Goal: Information Seeking & Learning: Learn about a topic

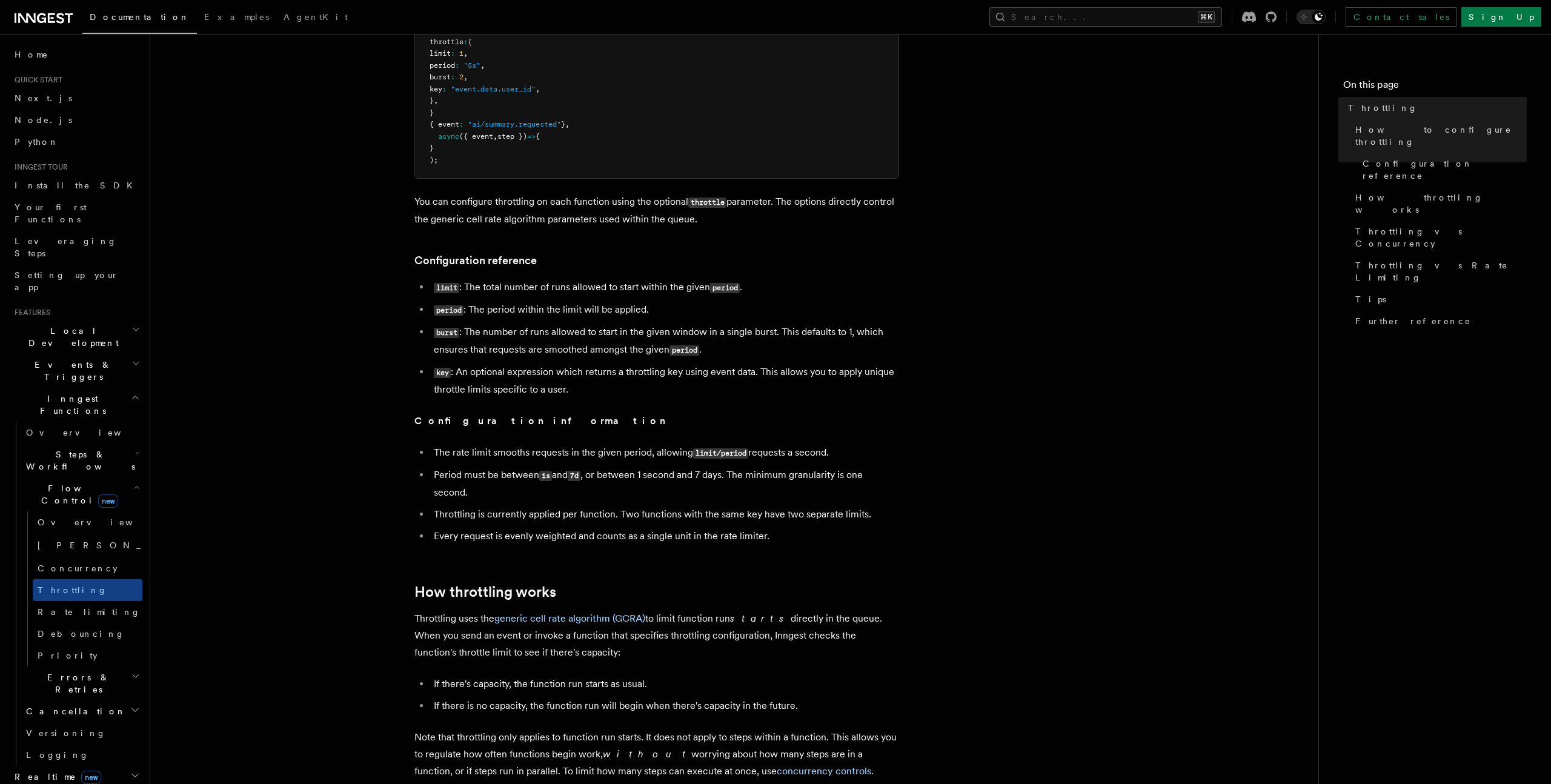
scroll to position [523, 0]
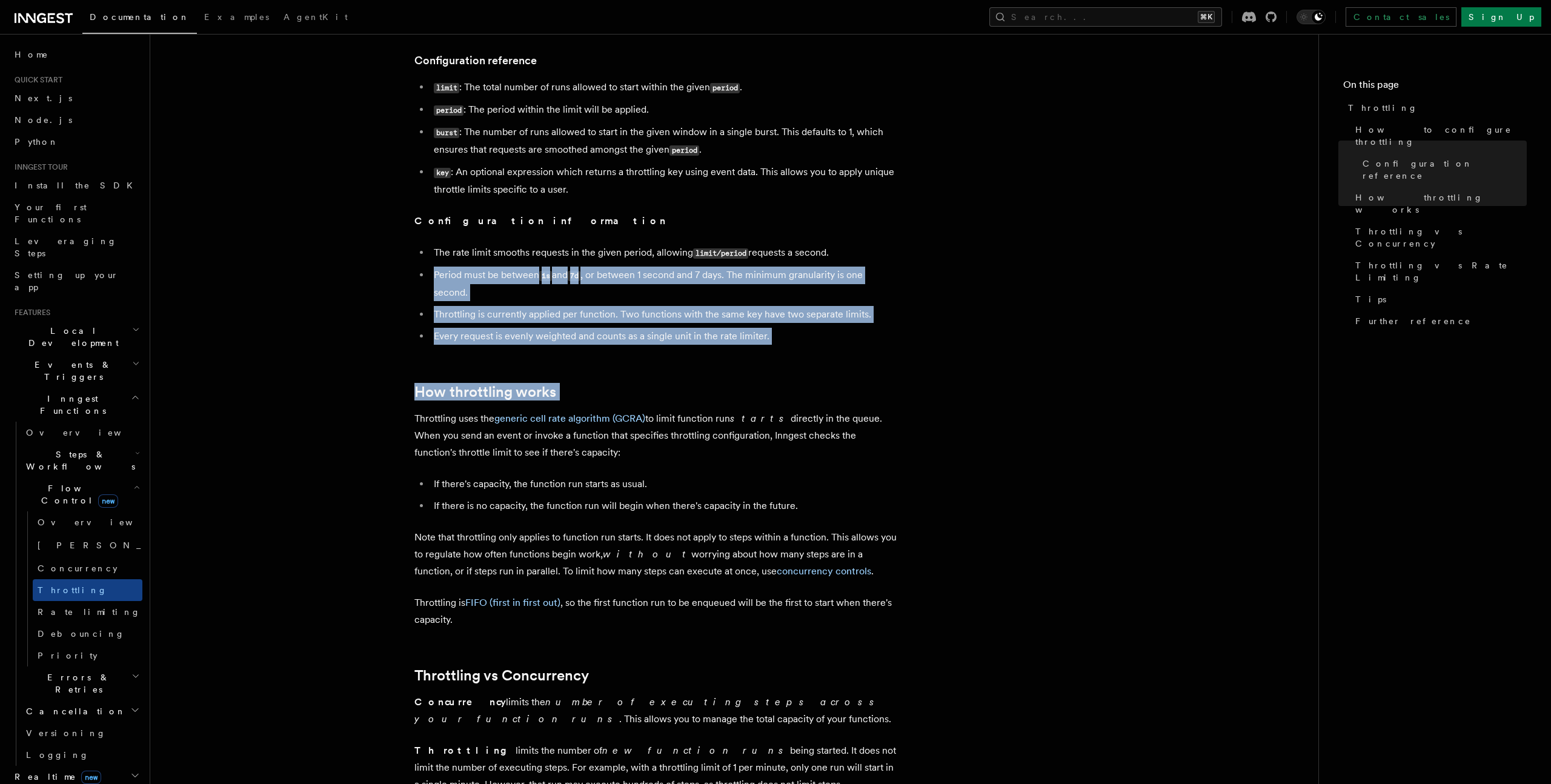
drag, startPoint x: 433, startPoint y: 268, endPoint x: 542, endPoint y: 406, distance: 175.9
click at [543, 406] on article "Features Inngest Functions Flow Control Throttling Throttling allows you to spe…" at bounding box center [734, 457] width 1129 height 1852
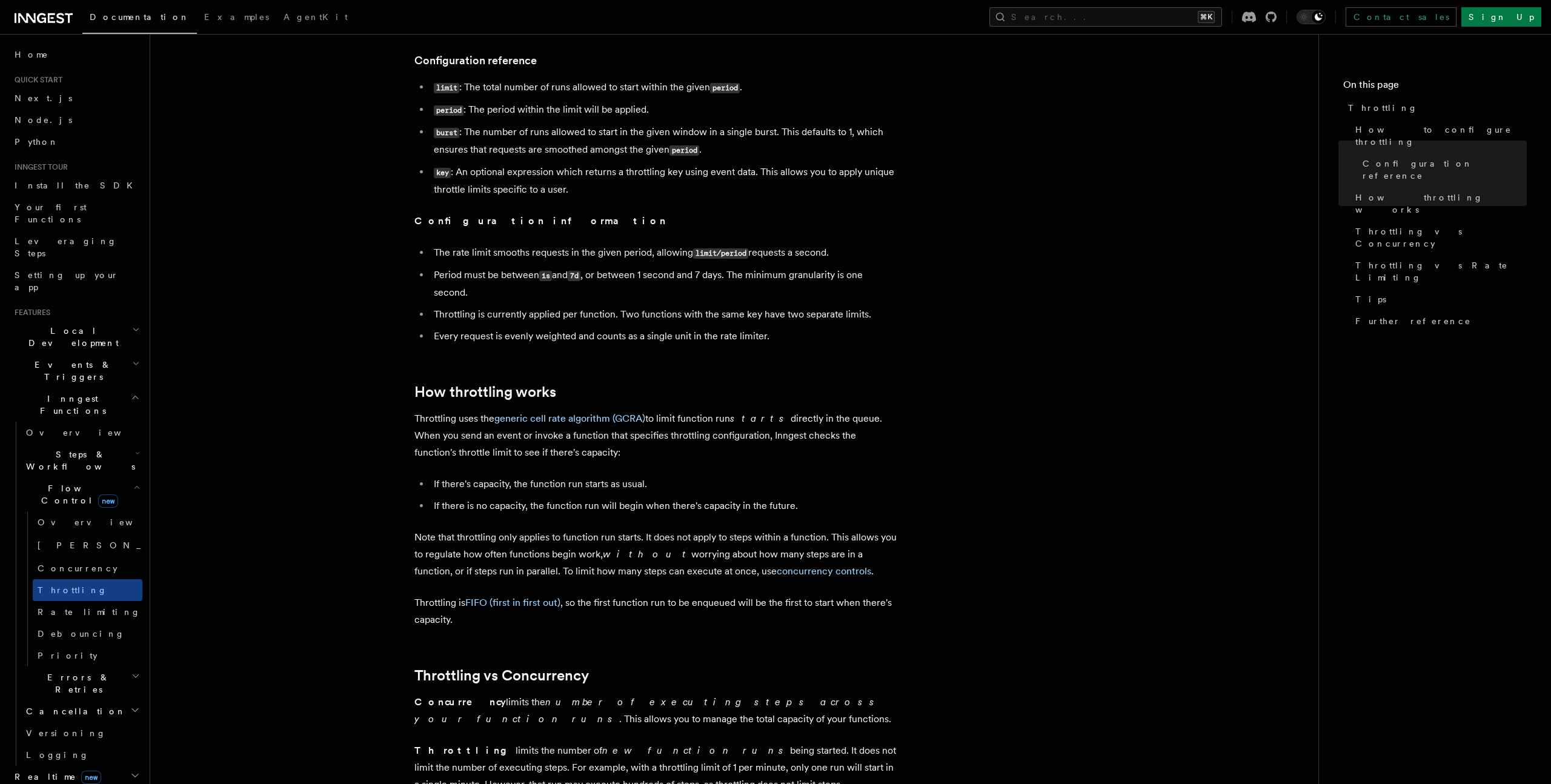
click at [591, 375] on article "Features Inngest Functions Flow Control Throttling Throttling allows you to spe…" at bounding box center [734, 457] width 1129 height 1852
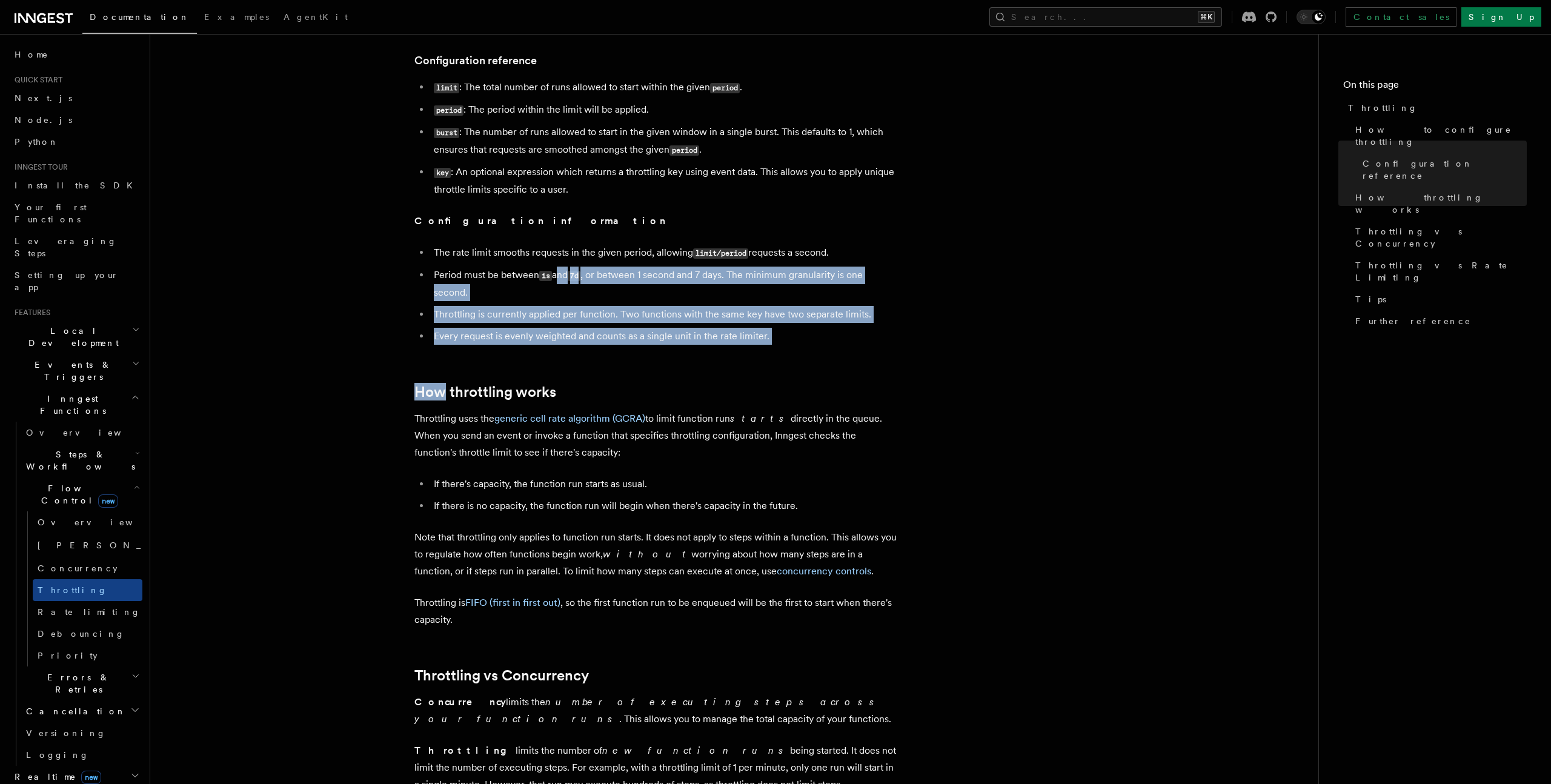
drag, startPoint x: 591, startPoint y: 375, endPoint x: 557, endPoint y: 272, distance: 108.5
click at [557, 272] on article "Features Inngest Functions Flow Control Throttling Throttling allows you to spe…" at bounding box center [734, 457] width 1129 height 1852
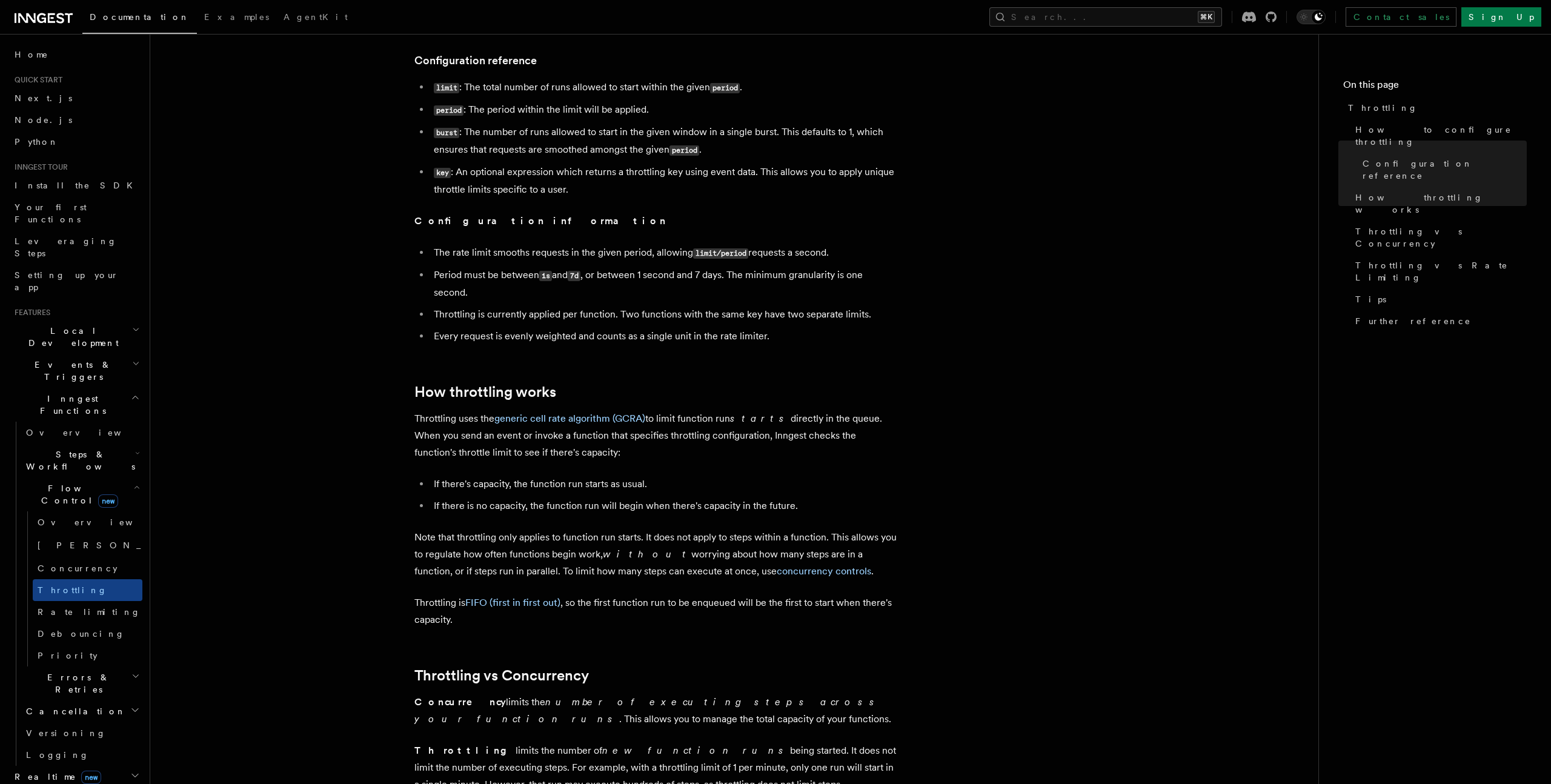
click at [539, 411] on p "Throttling uses the generic cell rate algorithm (GCRA) to limit function run st…" at bounding box center [657, 435] width 485 height 51
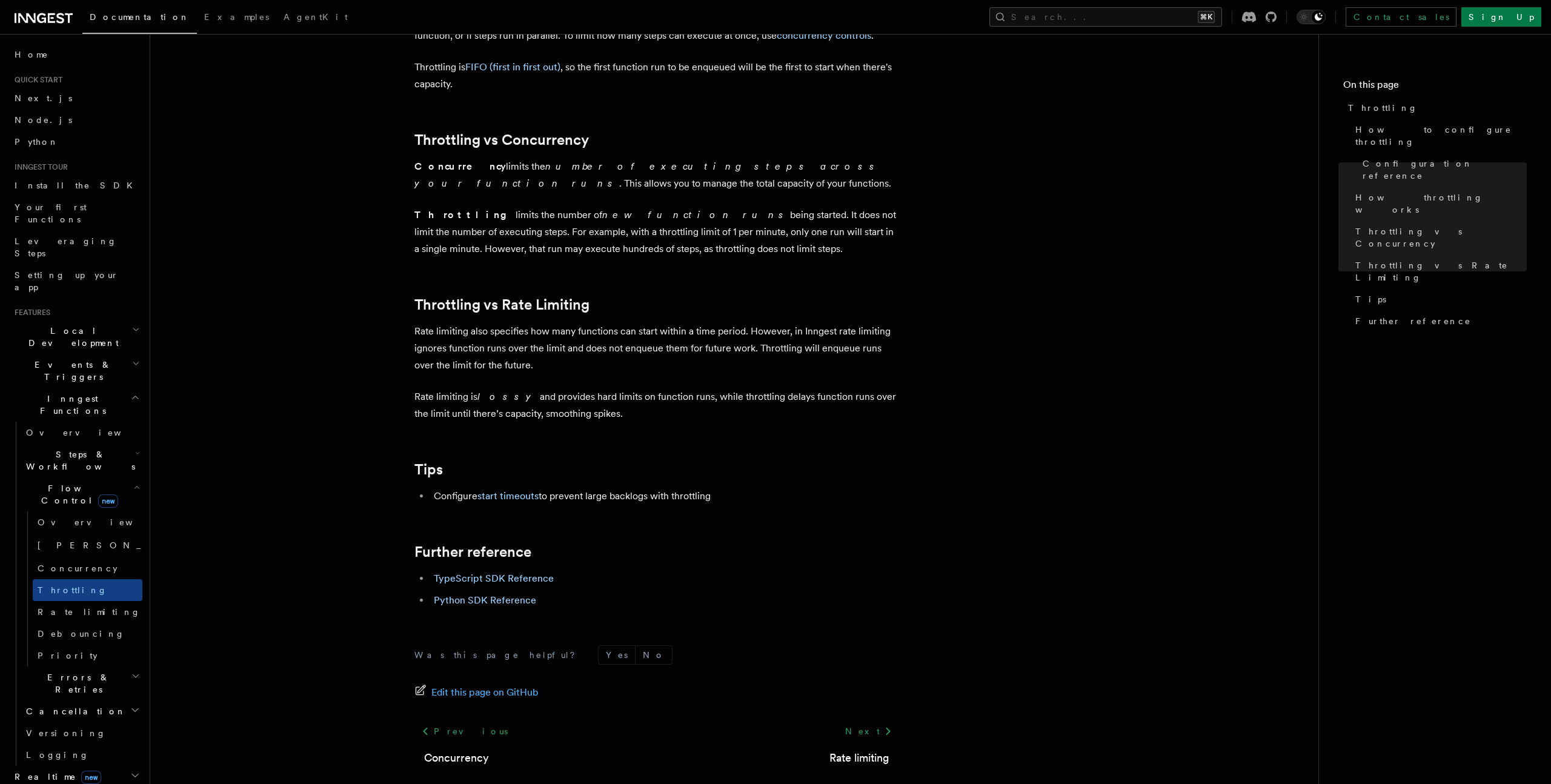
scroll to position [1015, 0]
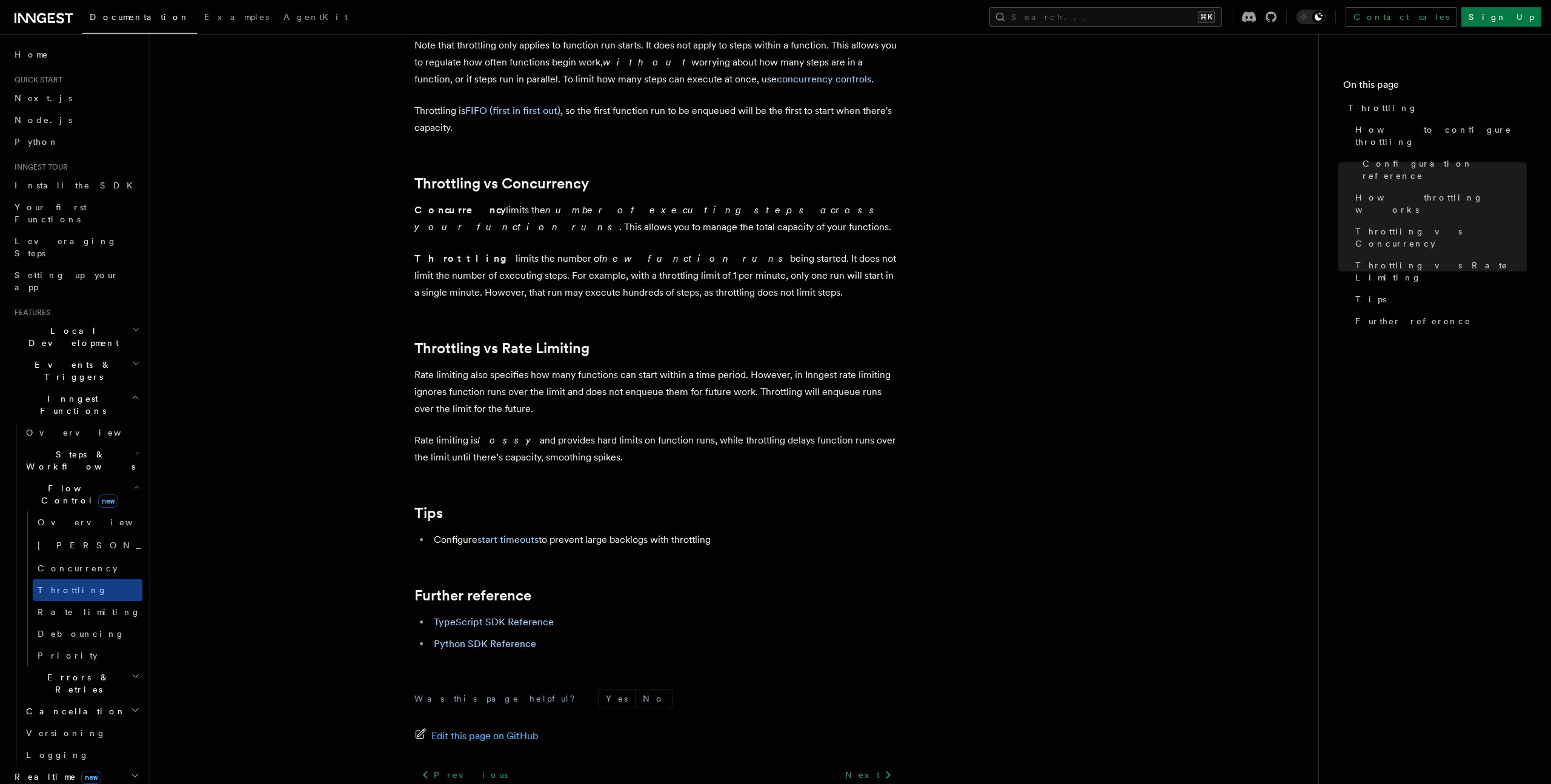
click at [580, 281] on p "Throttling limits the number of new function runs being started. It does not li…" at bounding box center [657, 275] width 485 height 51
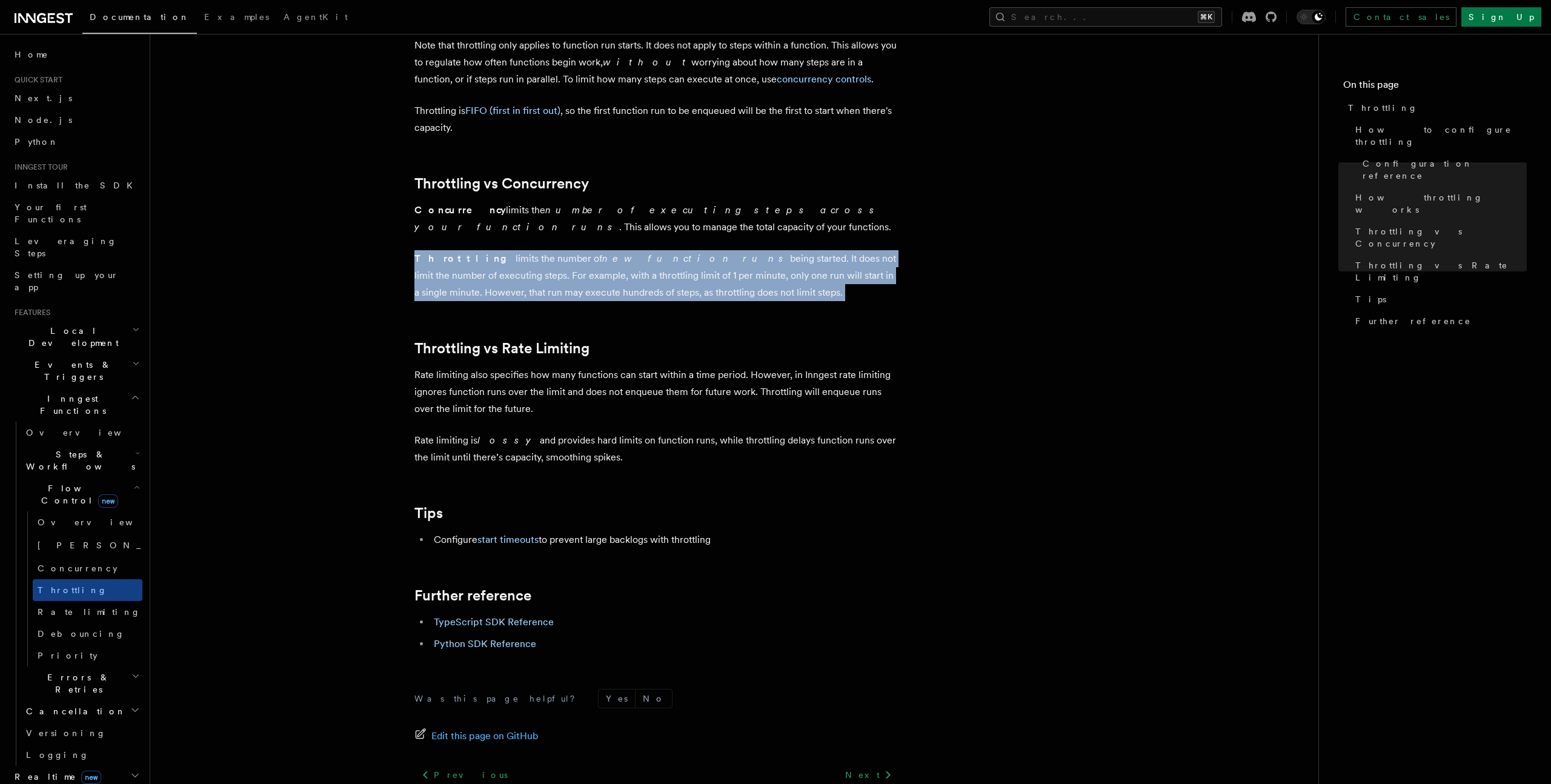
click at [580, 281] on p "Throttling limits the number of new function runs being started. It does not li…" at bounding box center [657, 275] width 485 height 51
click at [580, 299] on p "Throttling limits the number of new function runs being started. It does not li…" at bounding box center [657, 275] width 485 height 51
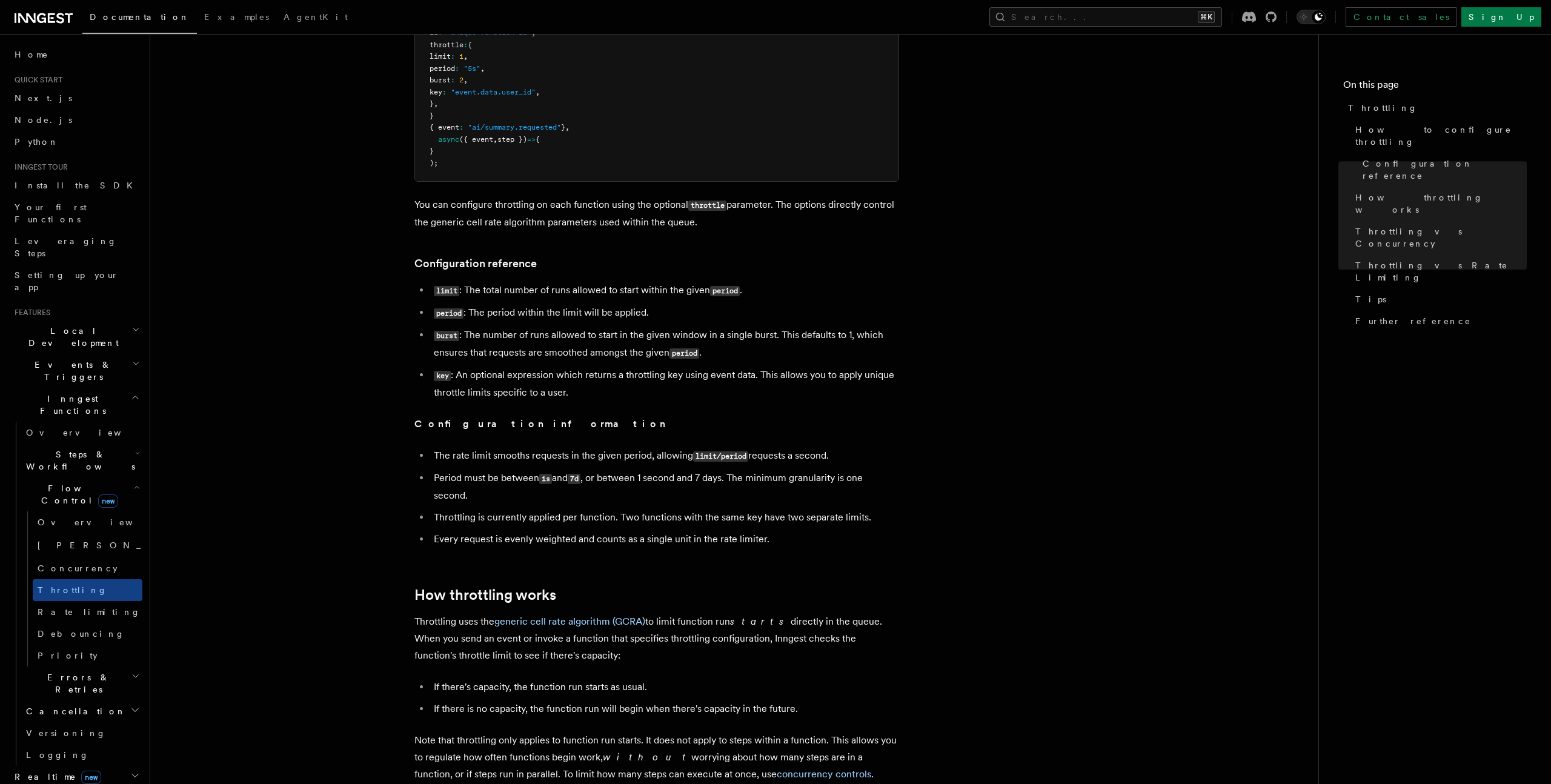
scroll to position [0, 0]
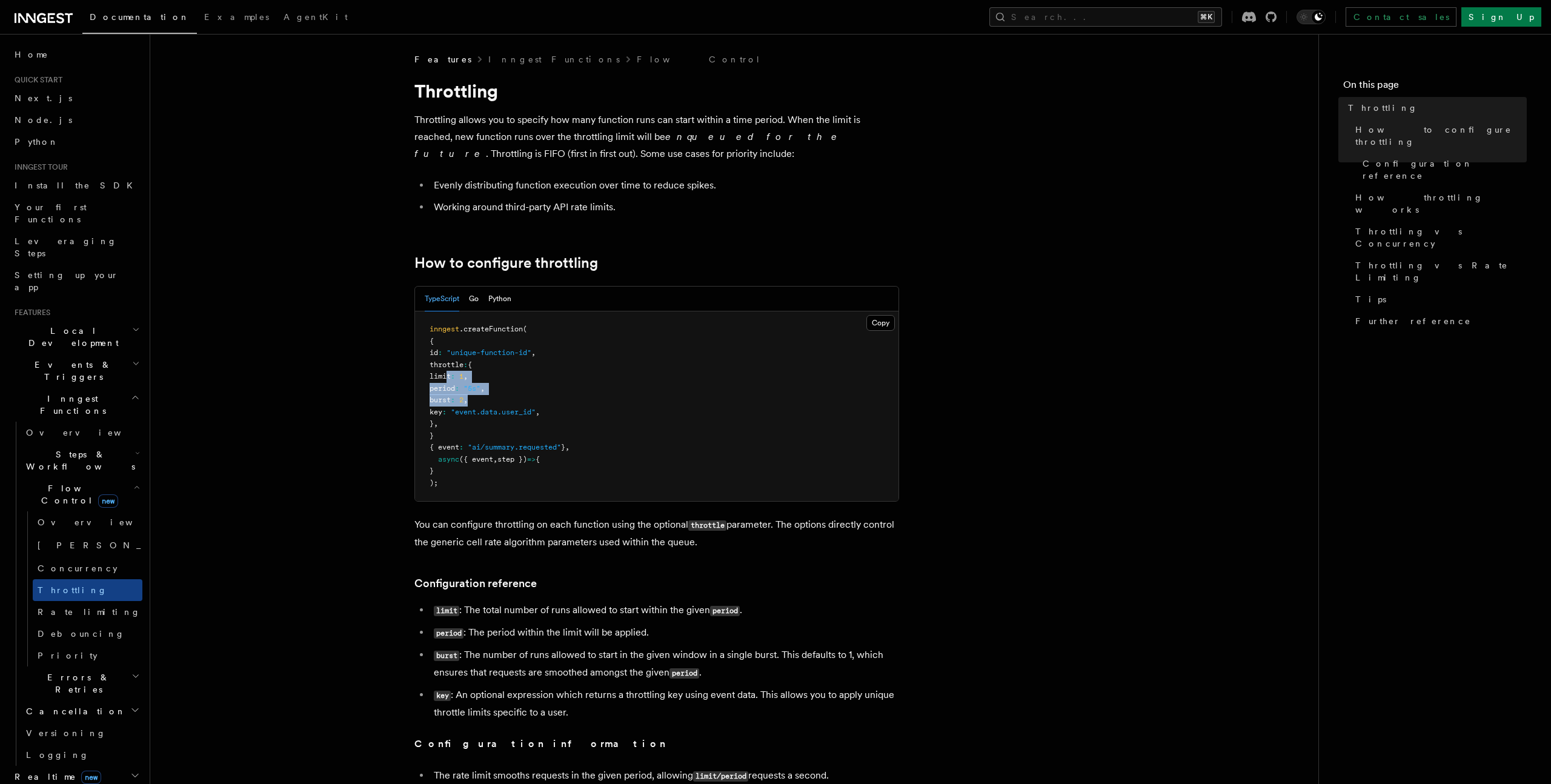
drag, startPoint x: 500, startPoint y: 406, endPoint x: 447, endPoint y: 375, distance: 61.4
click at [447, 375] on pre "inngest .createFunction ( { id : "unique-function-id" , throttle : { limit : 1 …" at bounding box center [657, 406] width 483 height 190
copy code "limit : 1 , period : "5s" , burst : 2 ,"
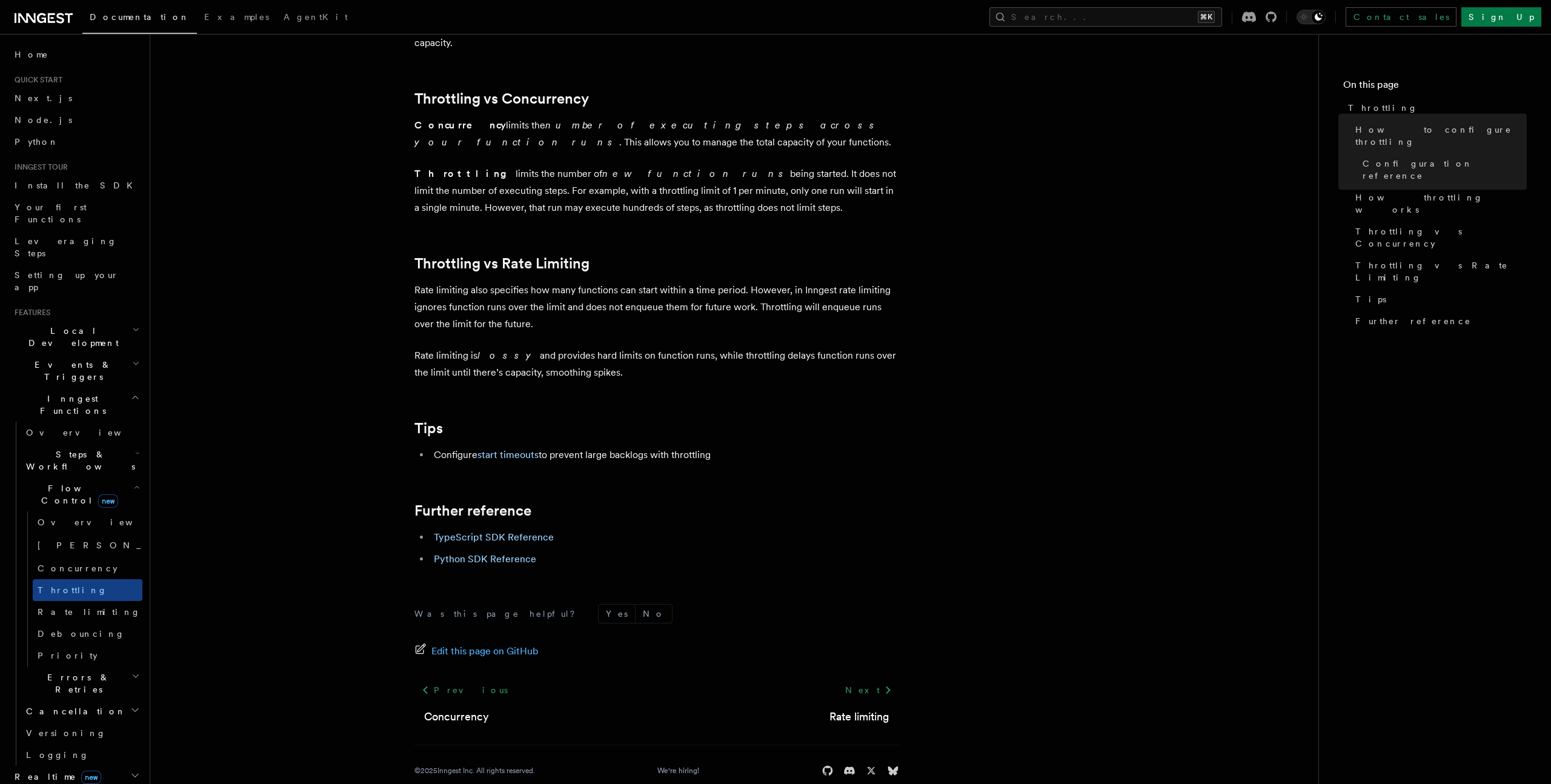
scroll to position [1122, 0]
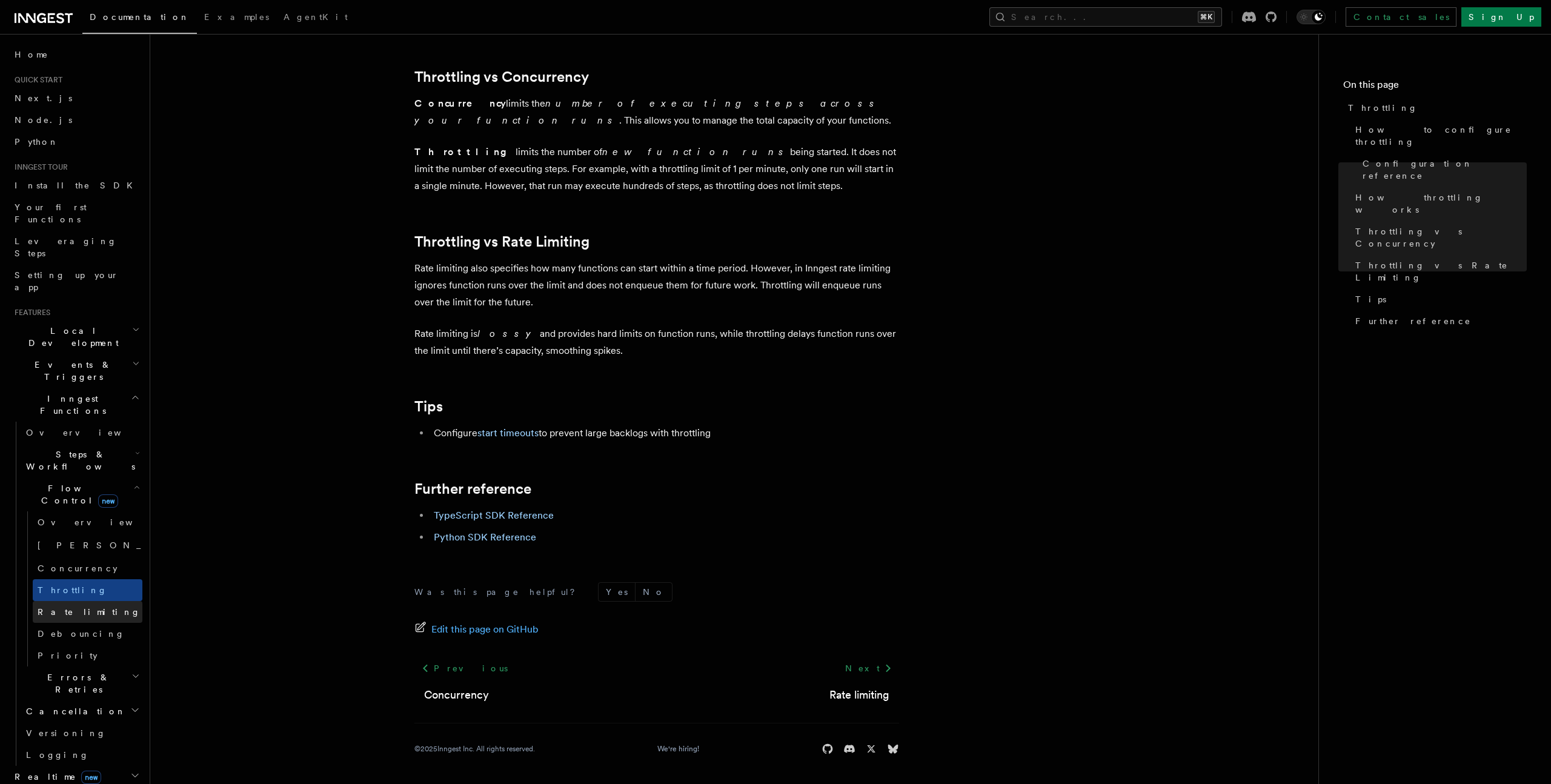
click at [106, 601] on link "Rate limiting" at bounding box center [87, 611] width 110 height 21
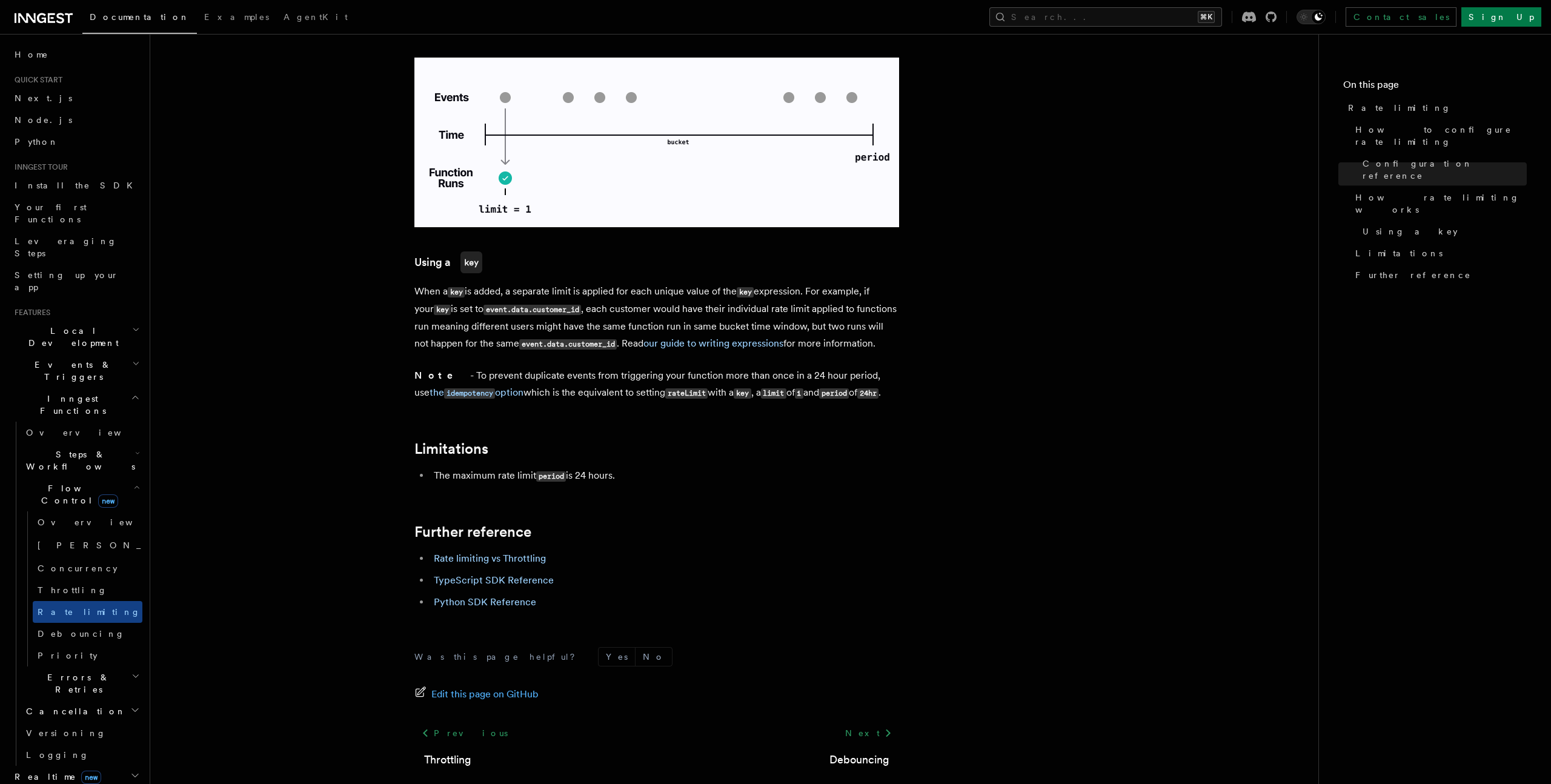
scroll to position [1666, 0]
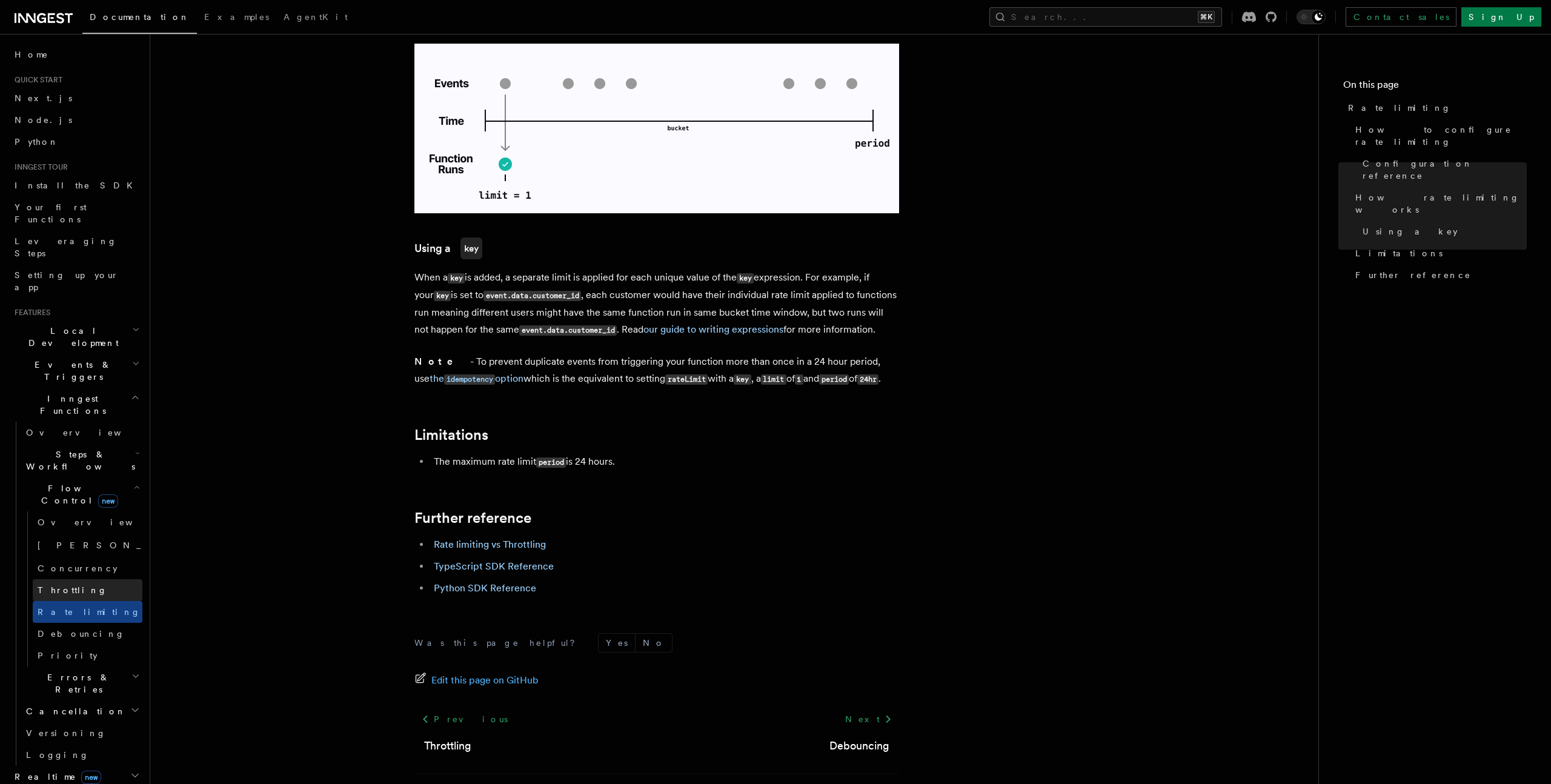
click at [116, 580] on link "Throttling" at bounding box center [87, 590] width 110 height 21
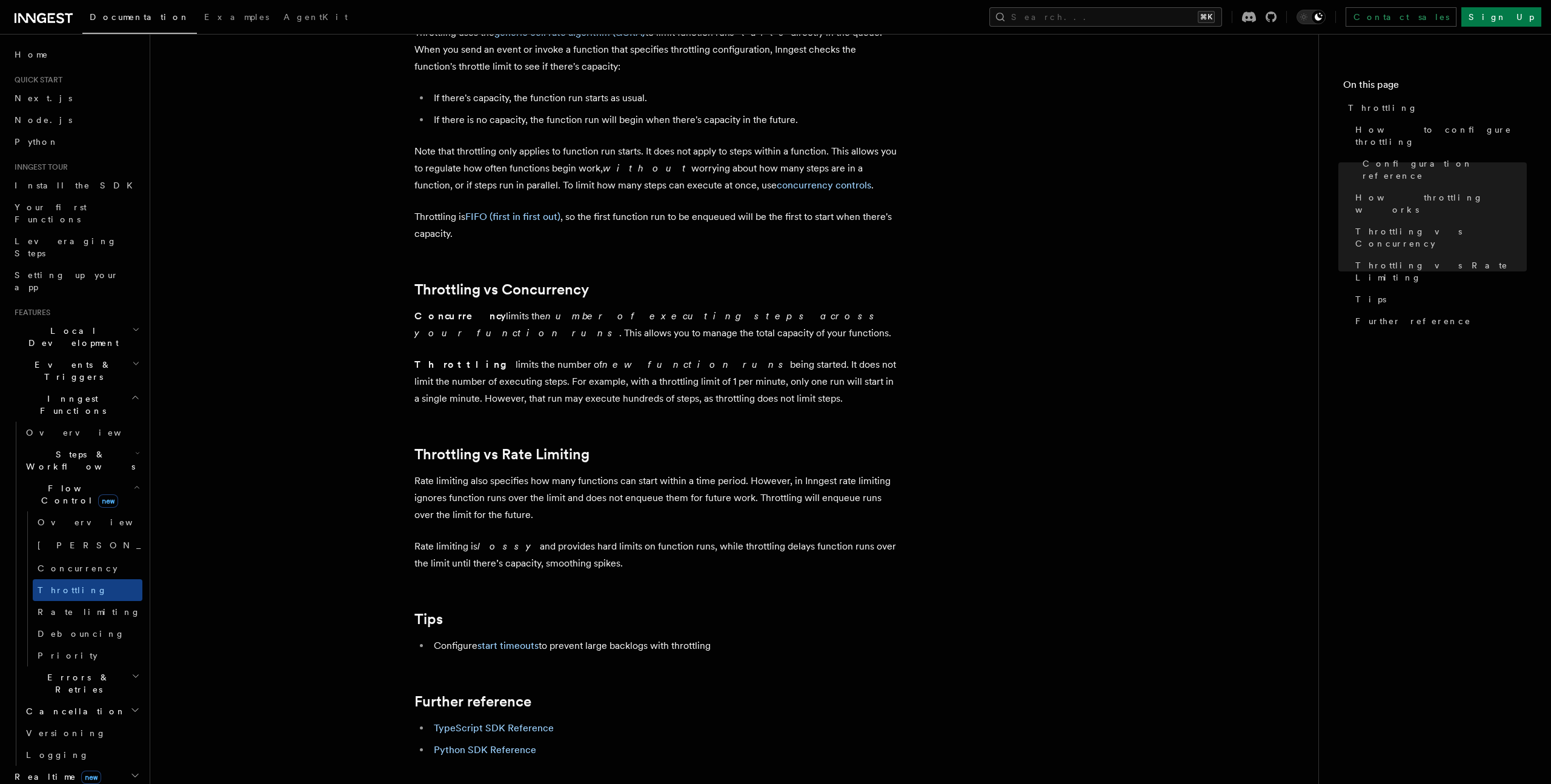
scroll to position [887, 0]
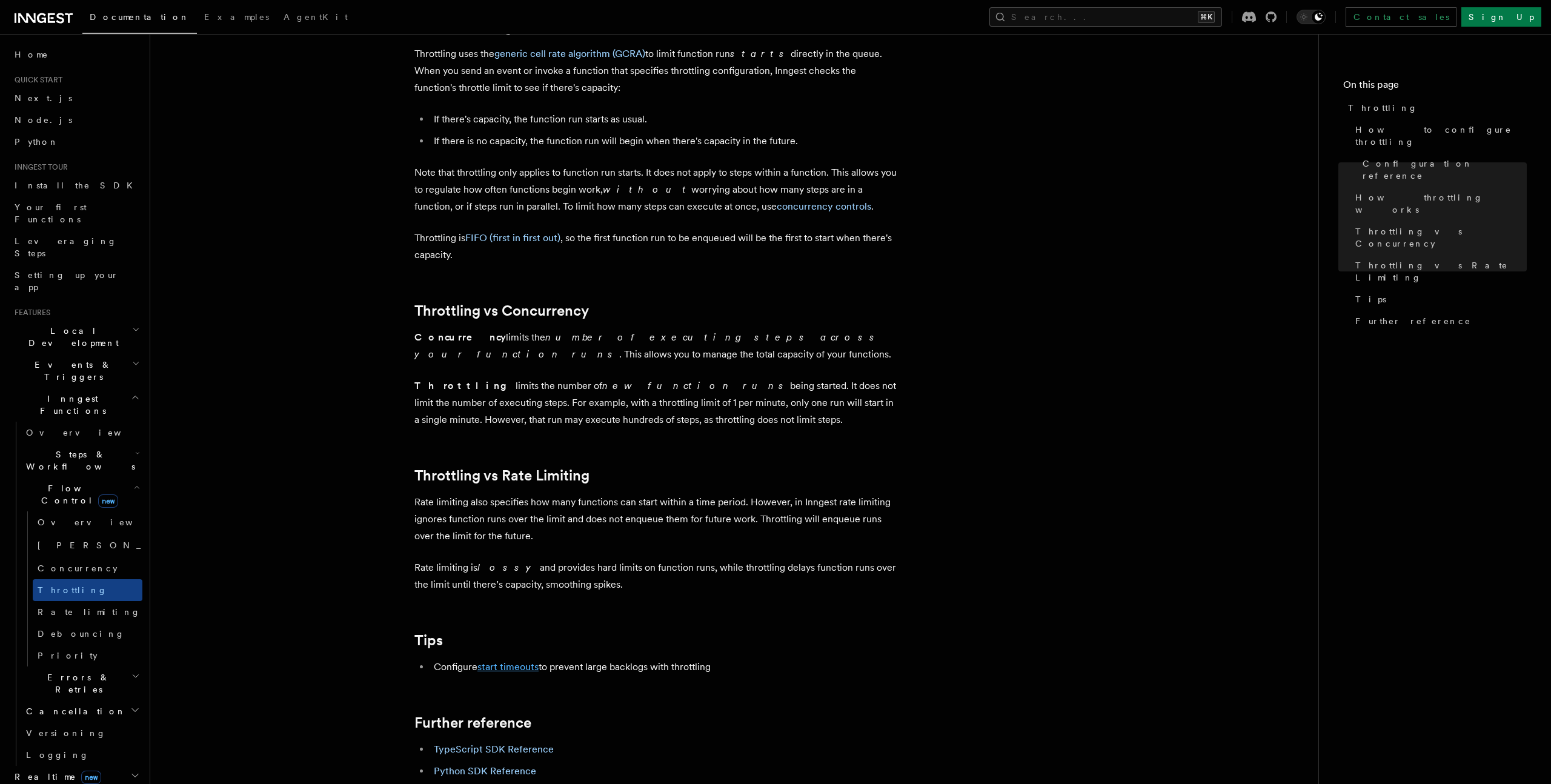
click at [526, 670] on link "start timeouts" at bounding box center [508, 666] width 61 height 12
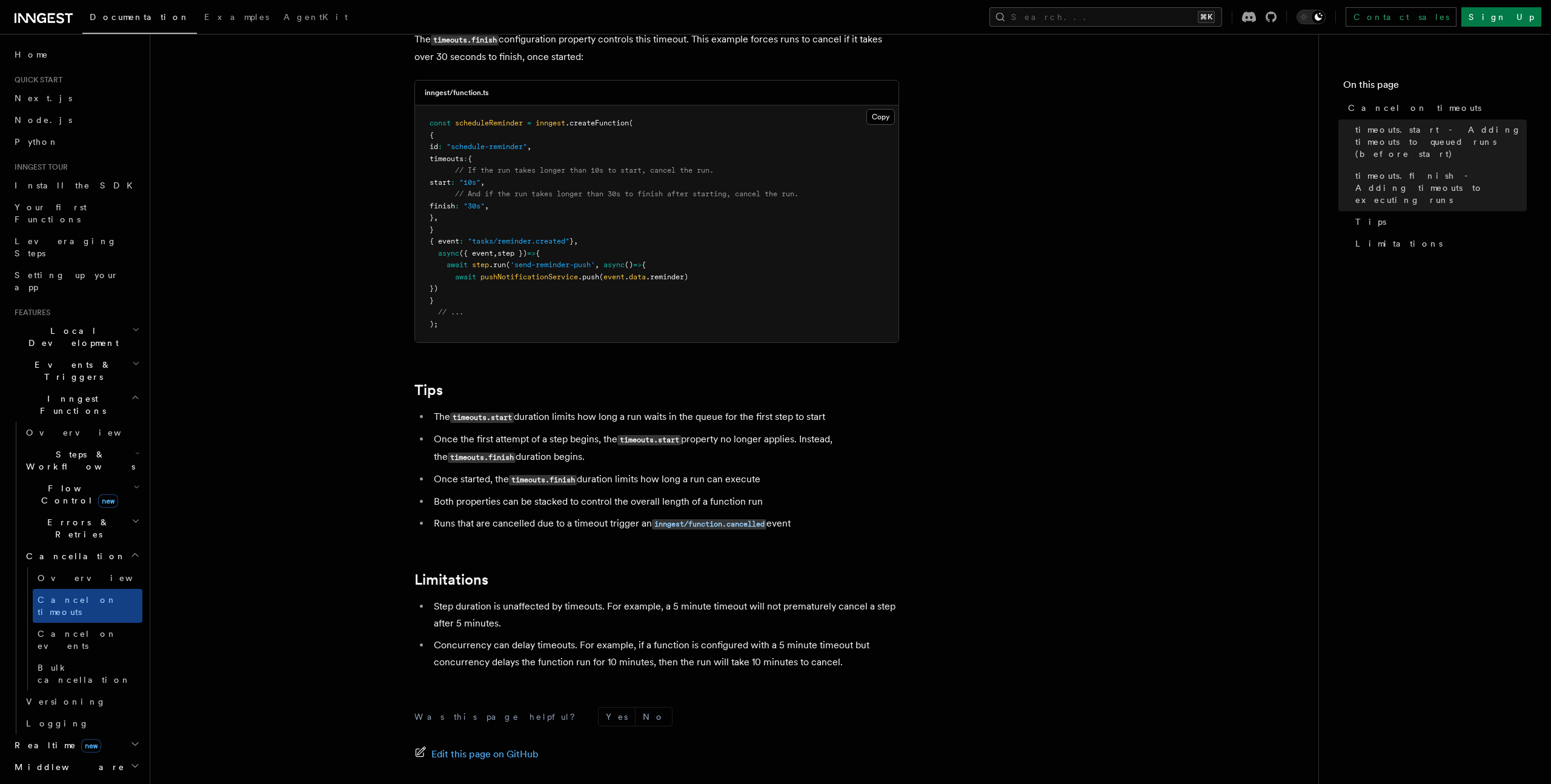
scroll to position [842, 0]
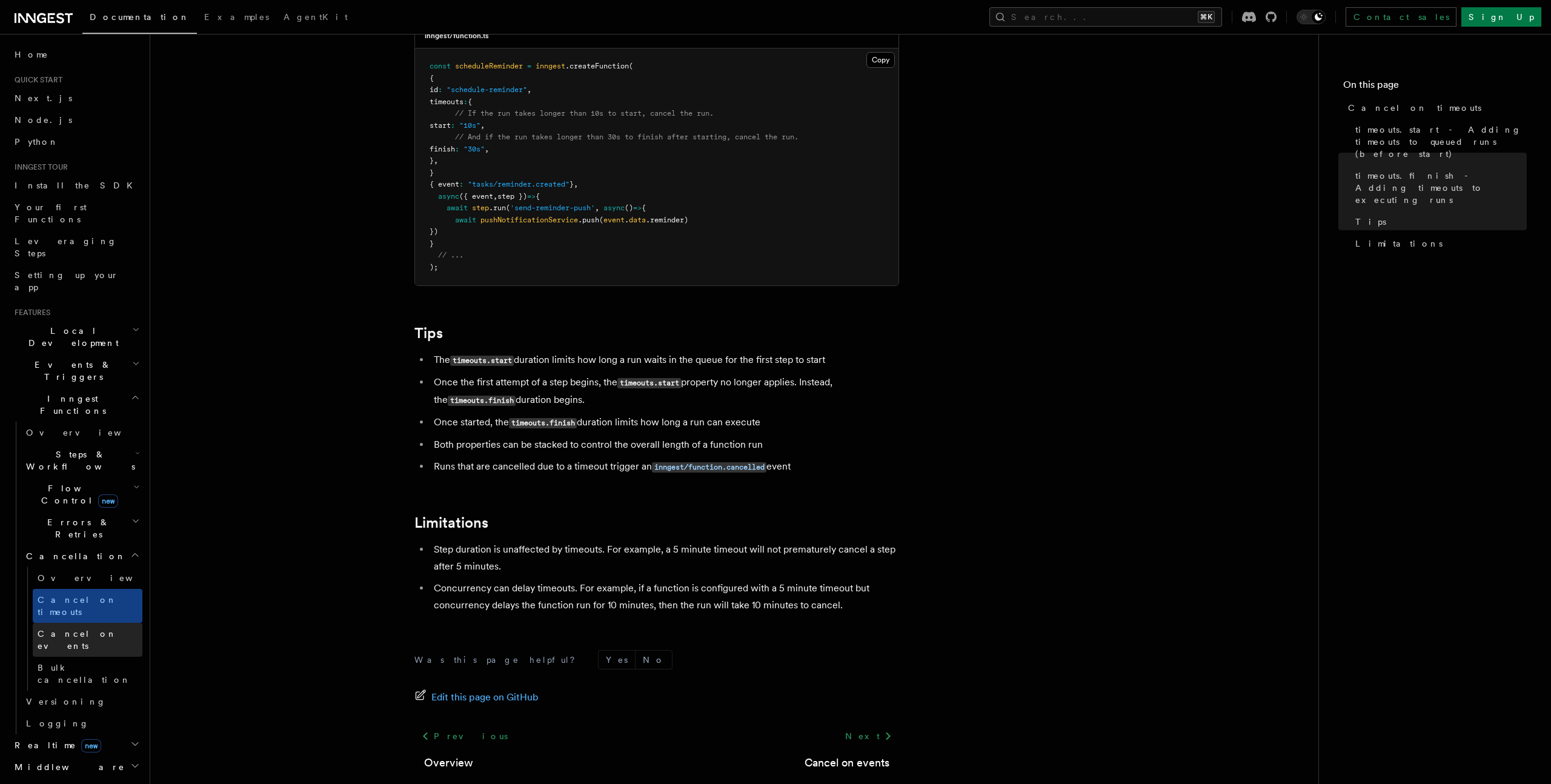
click at [139, 622] on link "Cancel on events" at bounding box center [87, 639] width 110 height 34
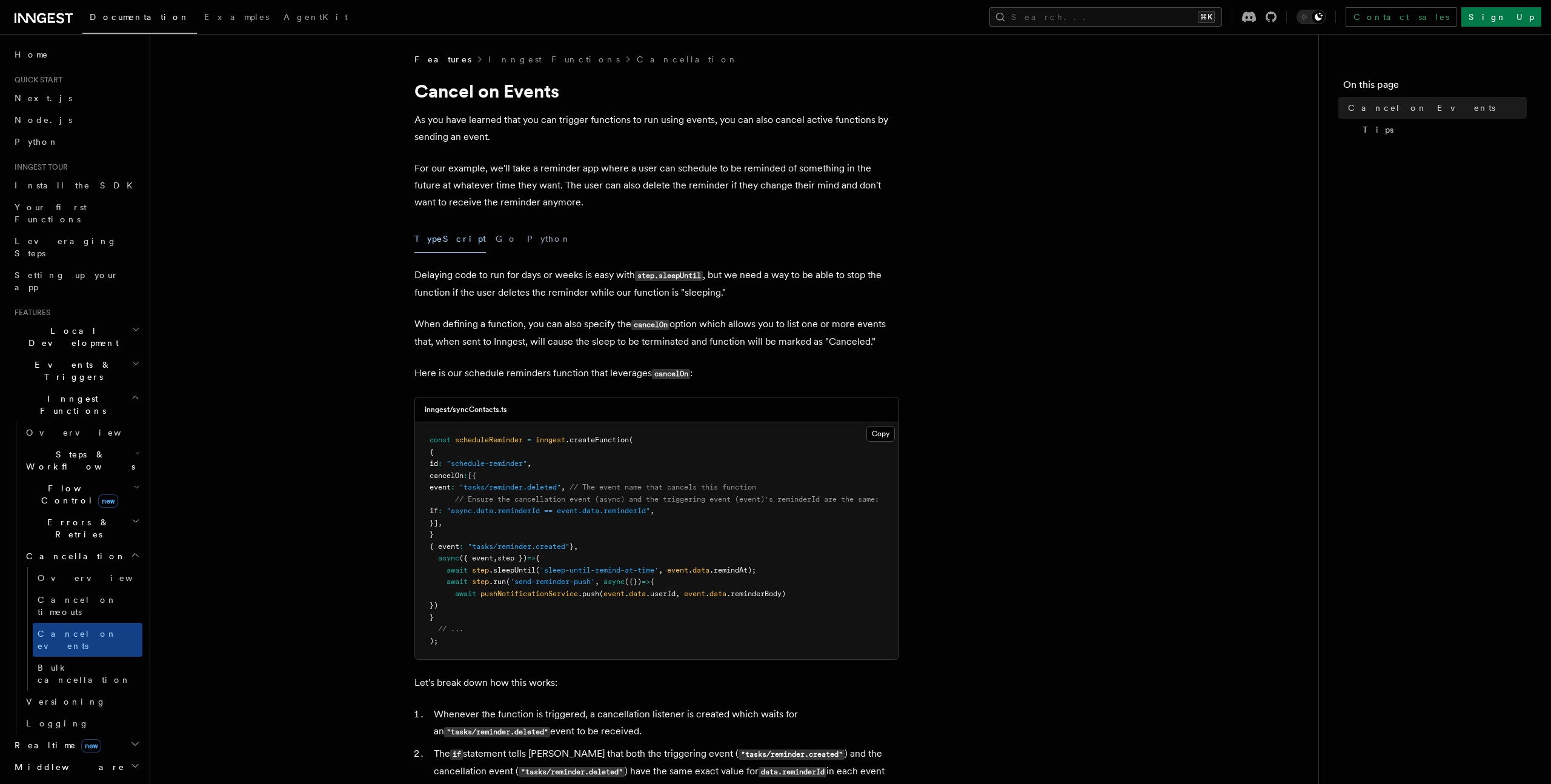
click at [94, 512] on h2 "Errors & Retries" at bounding box center [82, 528] width 121 height 34
click at [95, 546] on link "Overview" at bounding box center [87, 556] width 110 height 21
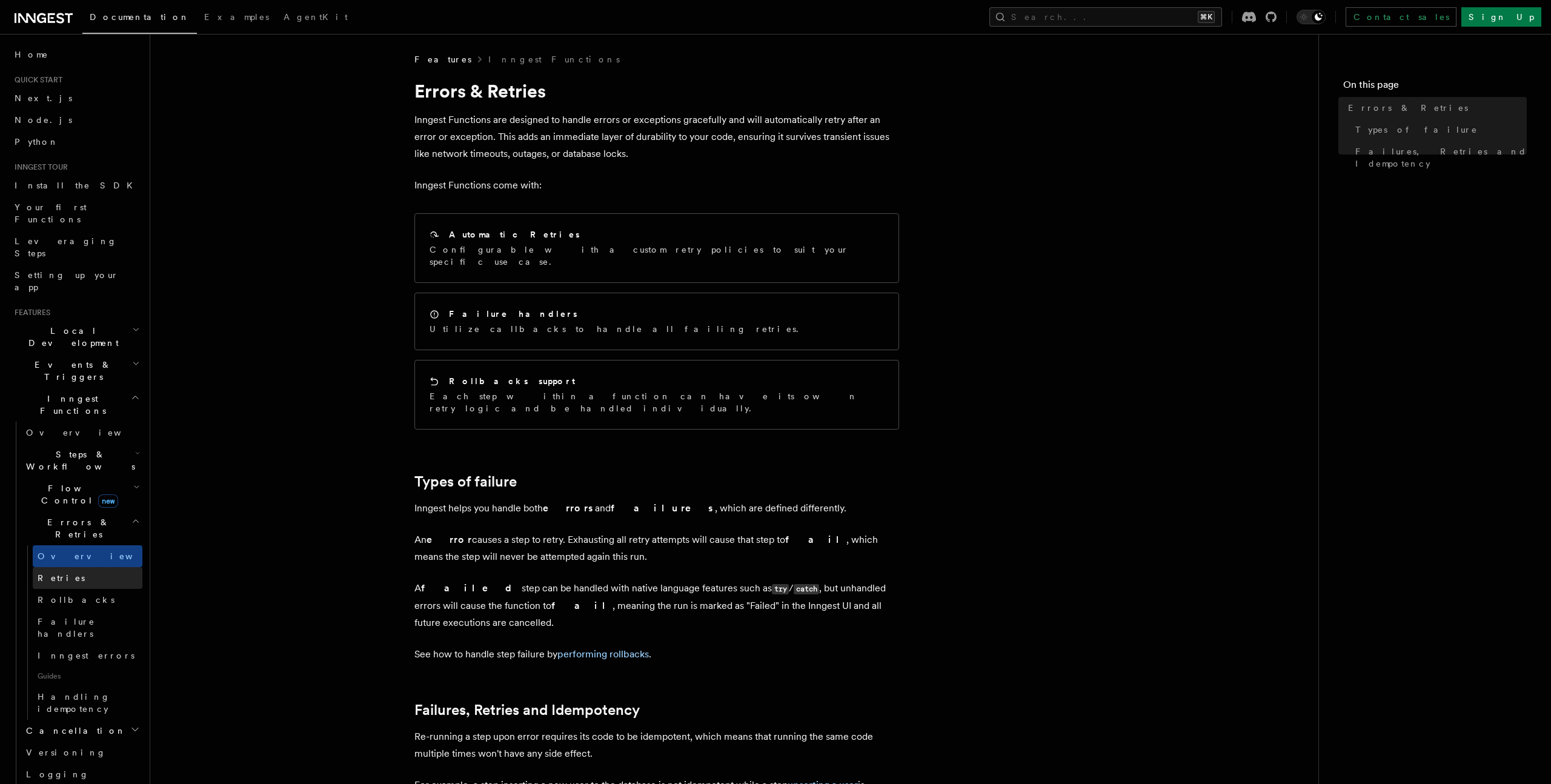
click at [95, 567] on link "Retries" at bounding box center [87, 577] width 110 height 21
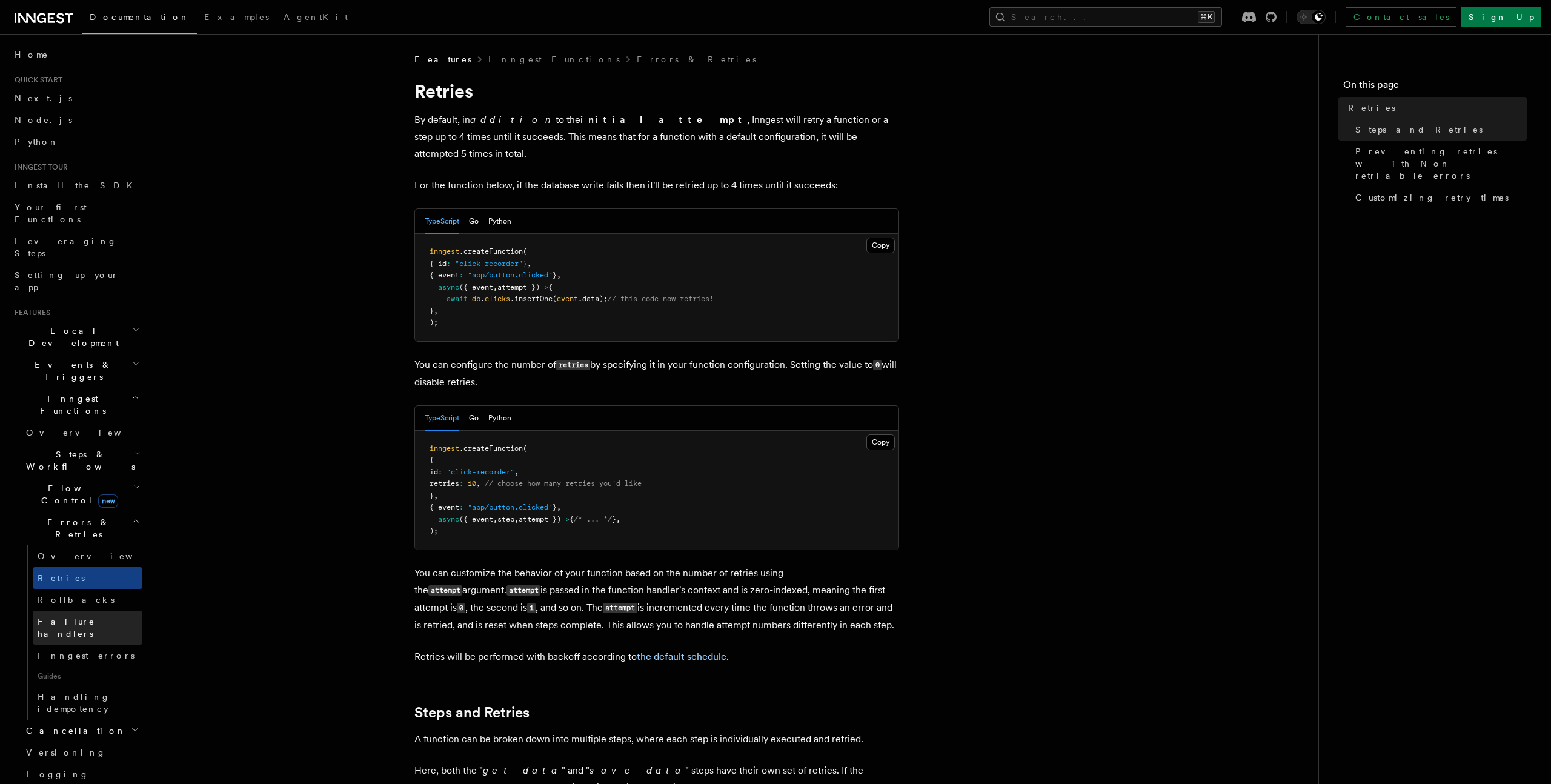
click at [108, 611] on link "Failure handlers" at bounding box center [87, 627] width 110 height 34
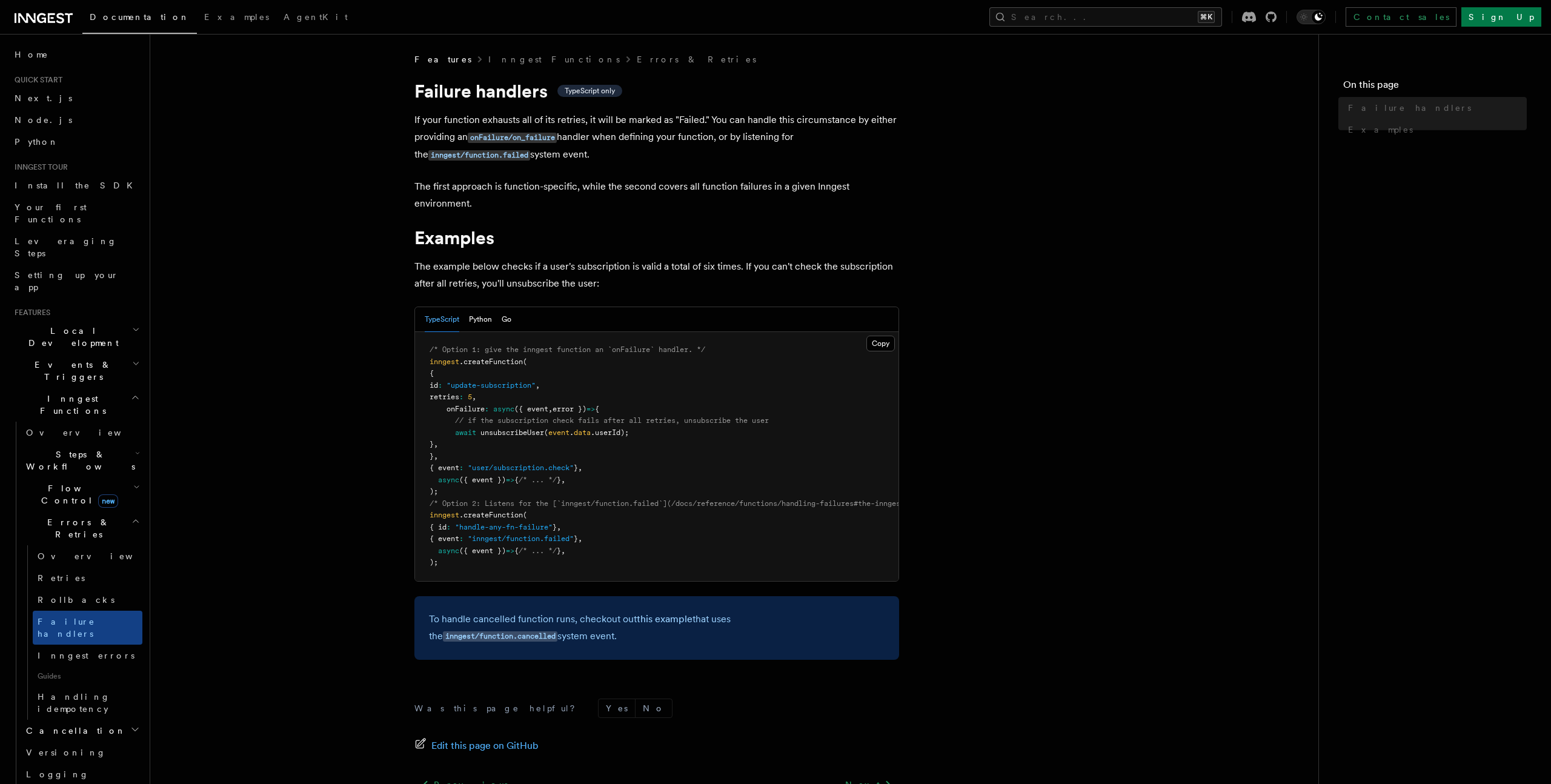
click at [108, 645] on link "Inngest errors" at bounding box center [87, 655] width 110 height 21
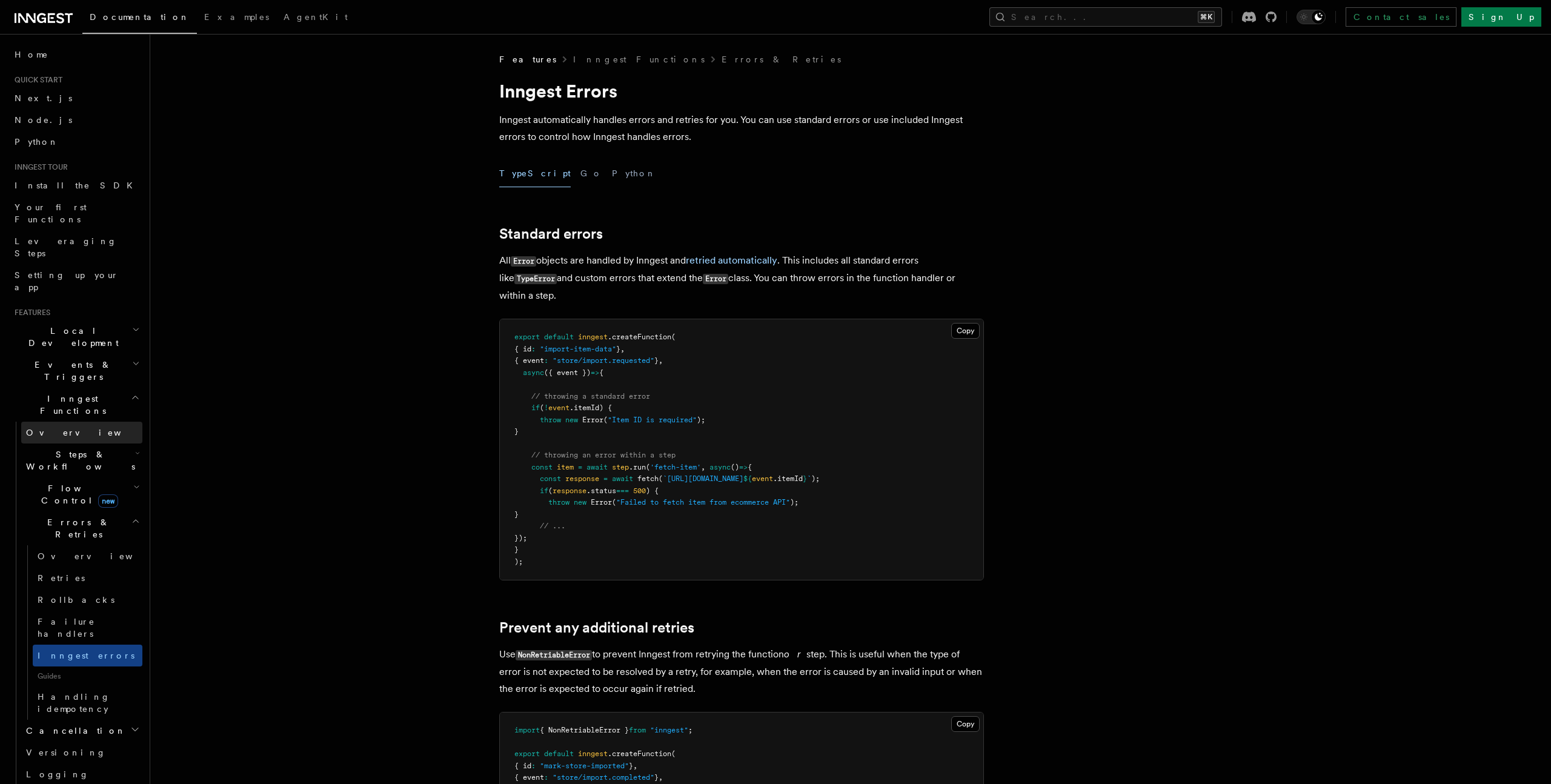
click at [123, 421] on link "Overview" at bounding box center [82, 432] width 121 height 21
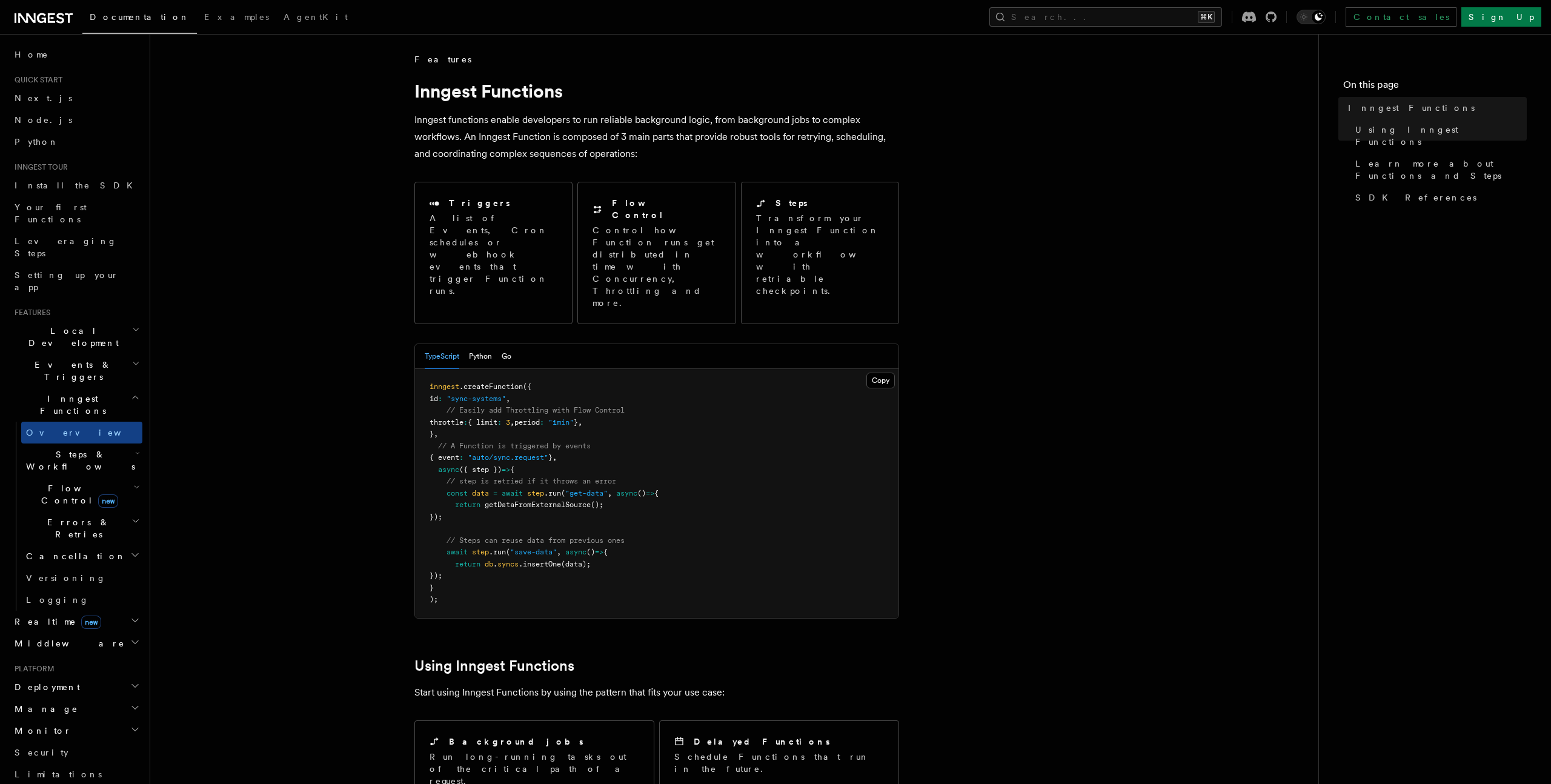
click at [124, 444] on h2 "Steps & Workflows" at bounding box center [82, 460] width 121 height 34
